Goal: Information Seeking & Learning: Check status

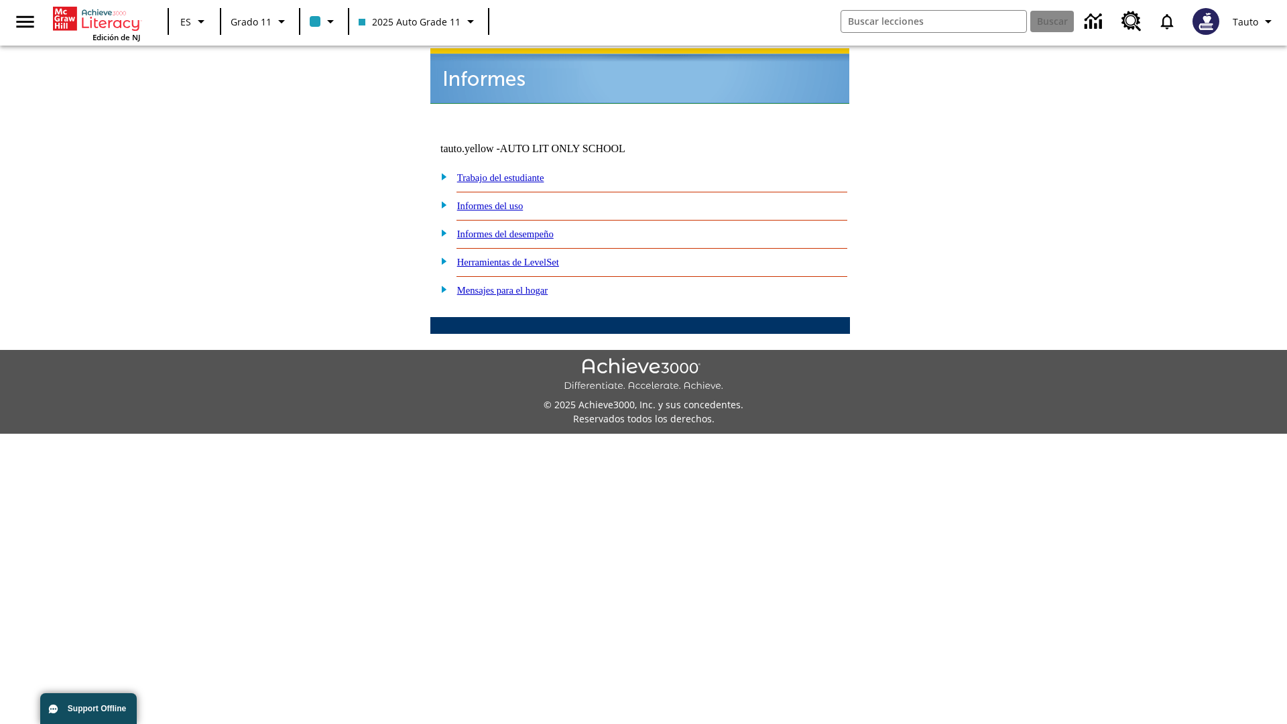
click at [501, 200] on link "Informes del uso" at bounding box center [490, 205] width 66 height 11
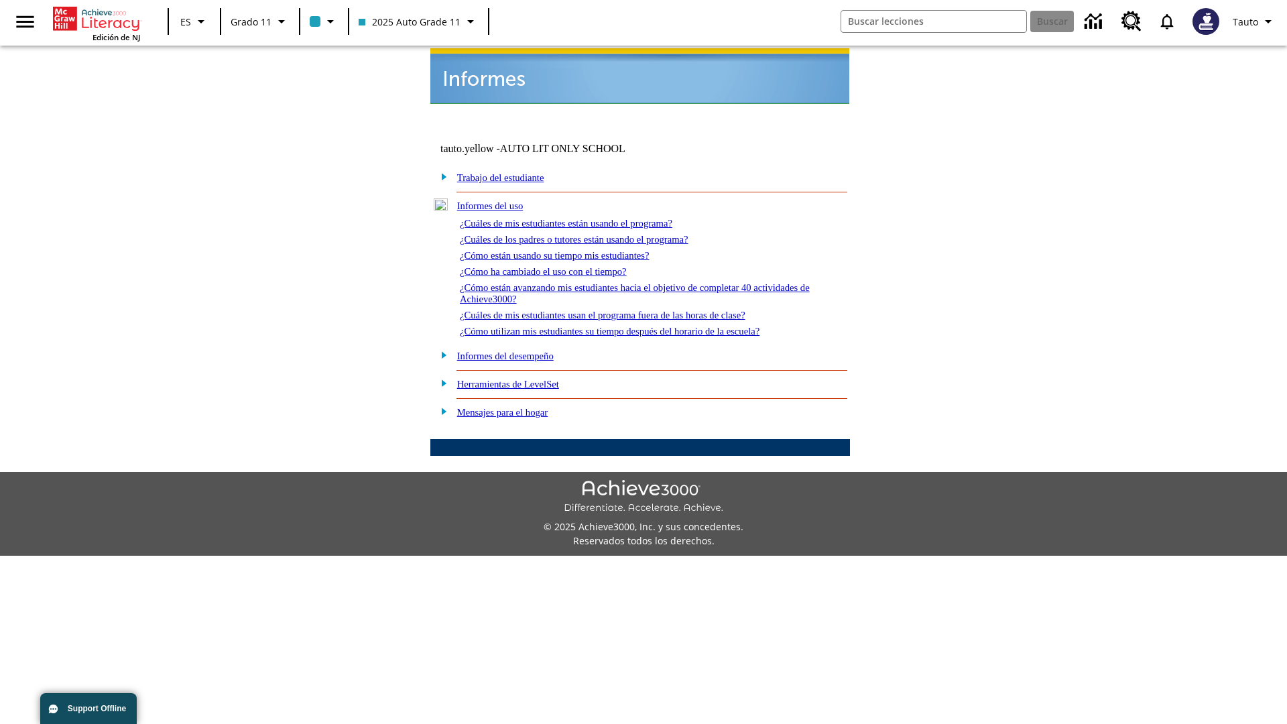
click at [585, 218] on link "¿Cuáles de mis estudiantes están usando el programa?" at bounding box center [566, 223] width 213 height 11
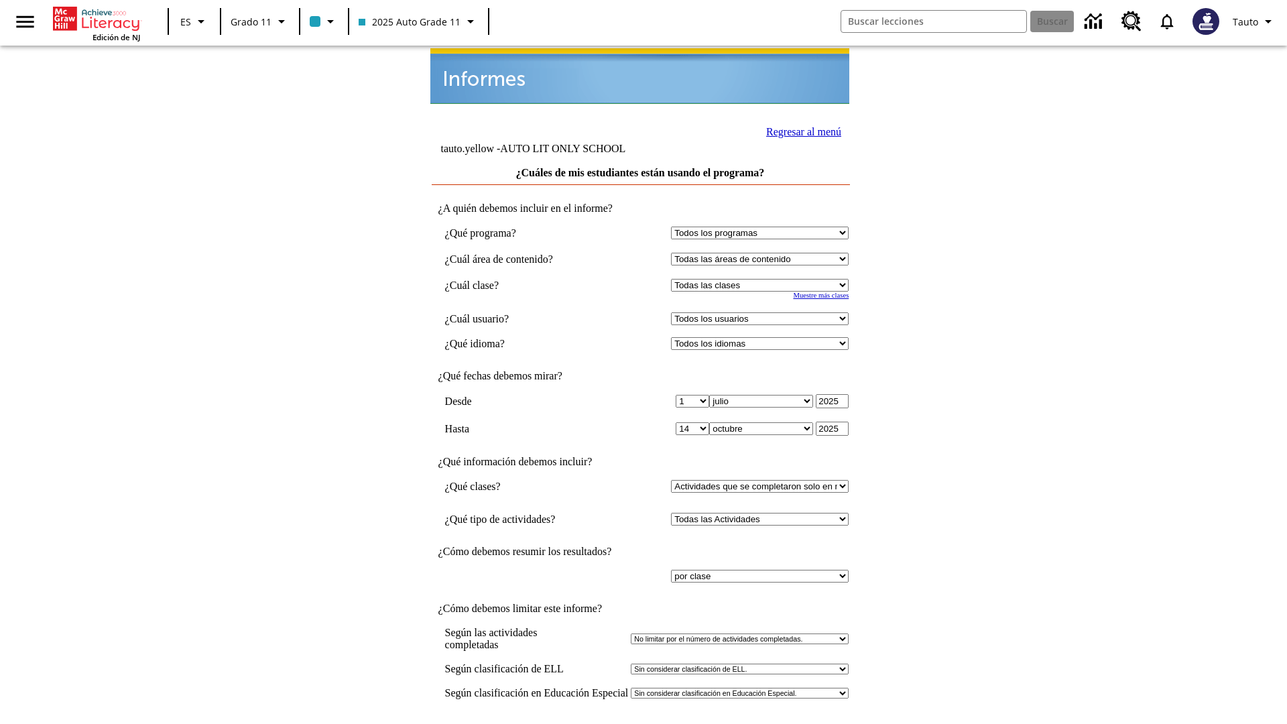
click at [641, 723] on input "Ver Informe" at bounding box center [640, 738] width 62 height 15
click at [800, 130] on link "Regresar al menú" at bounding box center [803, 131] width 75 height 11
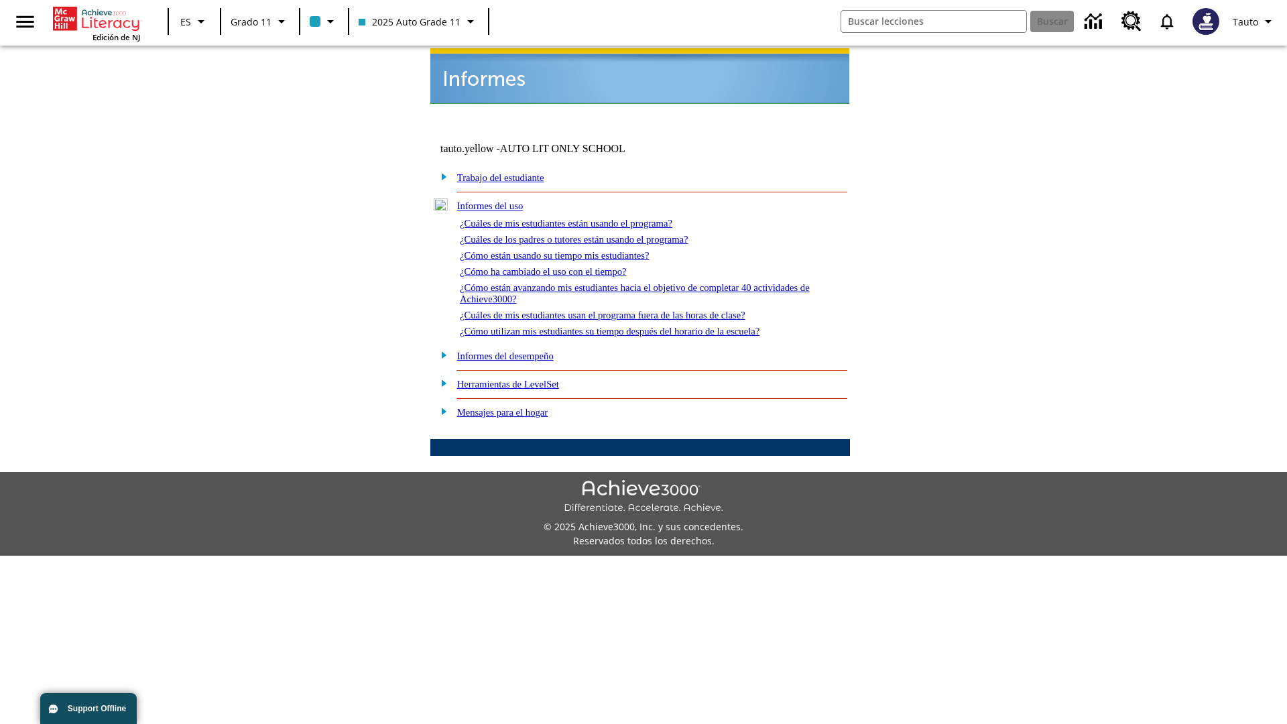
click at [571, 250] on link "¿Cómo están usando su tiempo mis estudiantes?" at bounding box center [555, 255] width 190 height 11
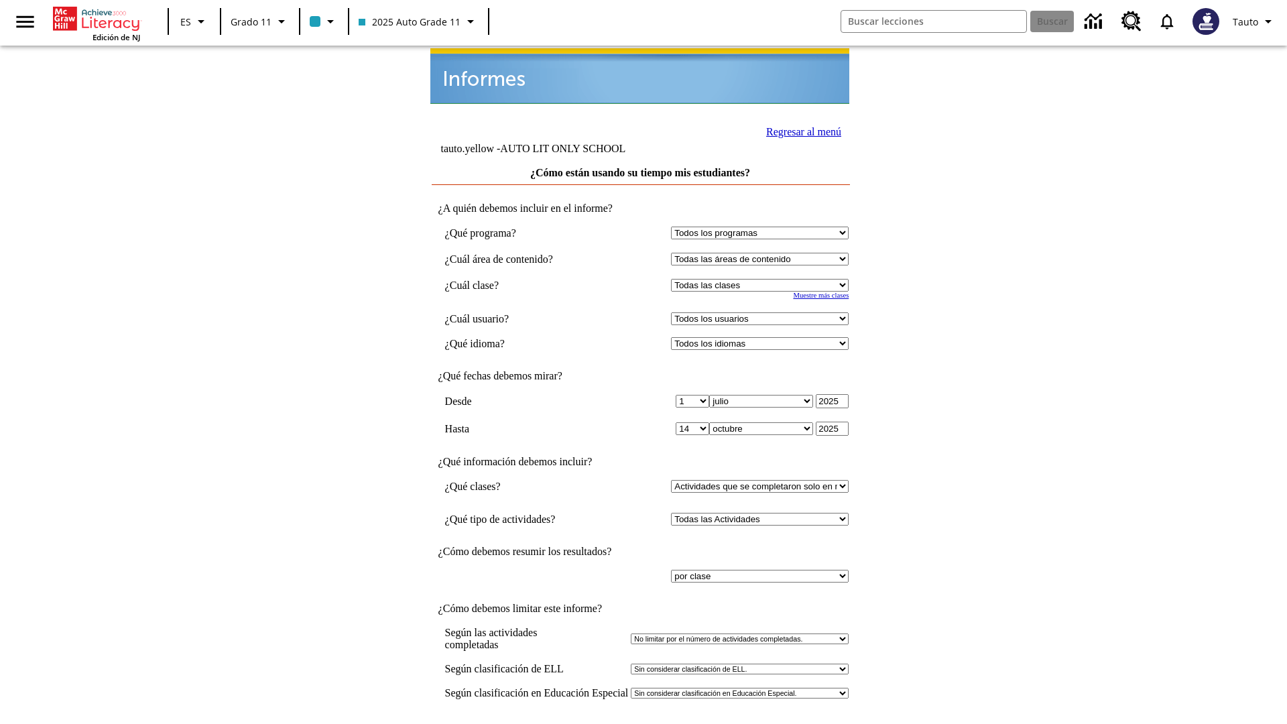
click at [641, 723] on input "Ver Informe" at bounding box center [640, 738] width 62 height 15
click at [800, 130] on link "Regresar al menú" at bounding box center [803, 131] width 75 height 11
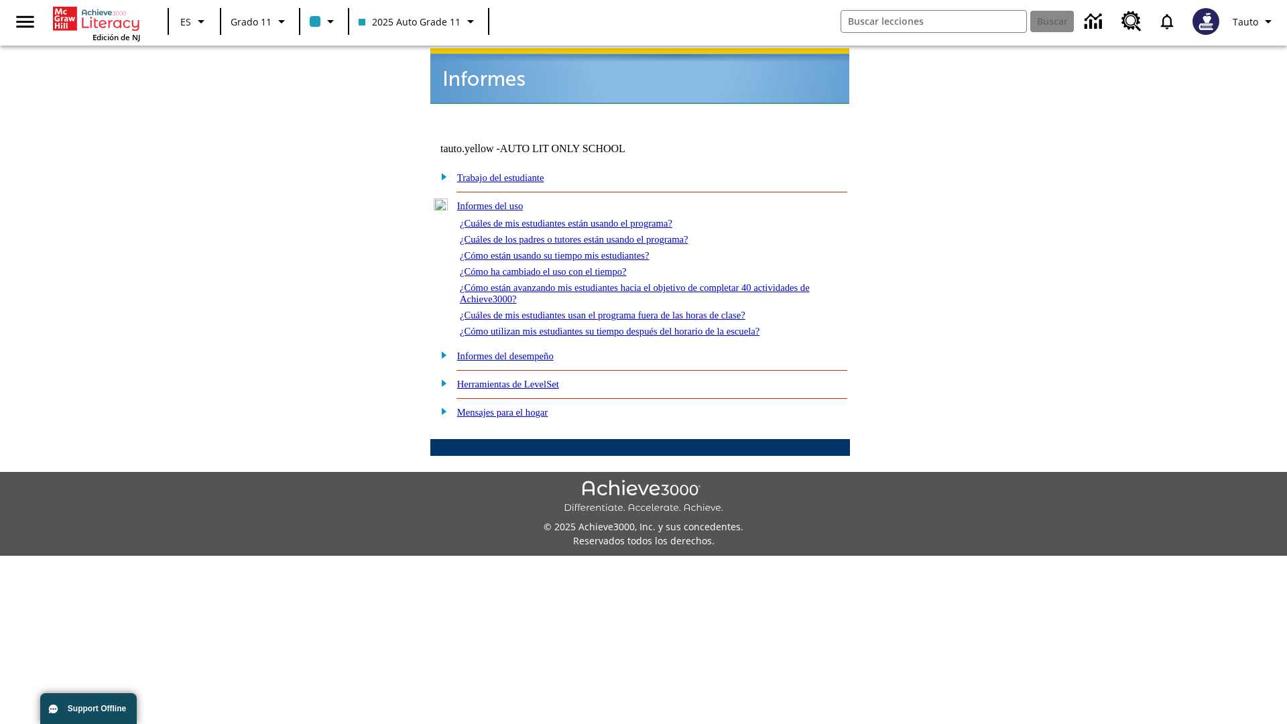
click at [633, 326] on link "¿Cómo utilizan mis estudiantes su tiempo después del horario de la escuela?" at bounding box center [610, 331] width 300 height 11
